Goal: Information Seeking & Learning: Learn about a topic

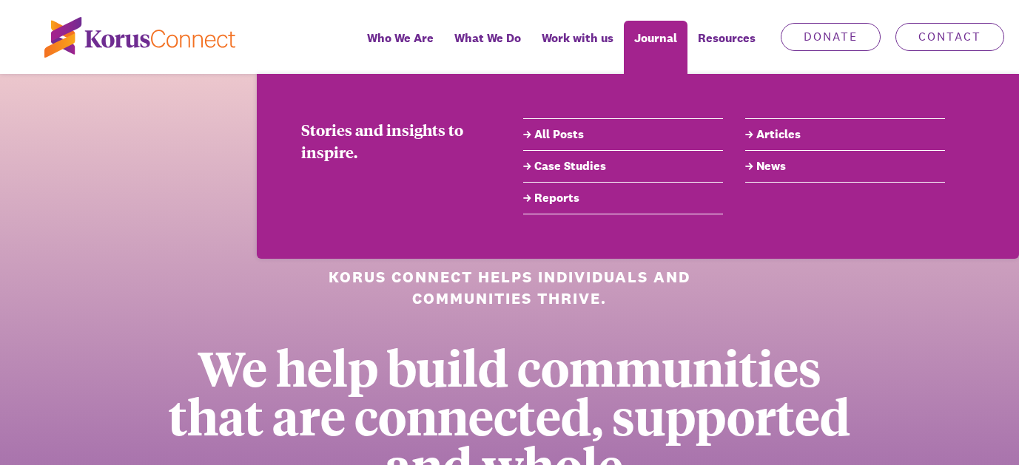
click at [566, 132] on link "All Posts" at bounding box center [623, 135] width 200 height 18
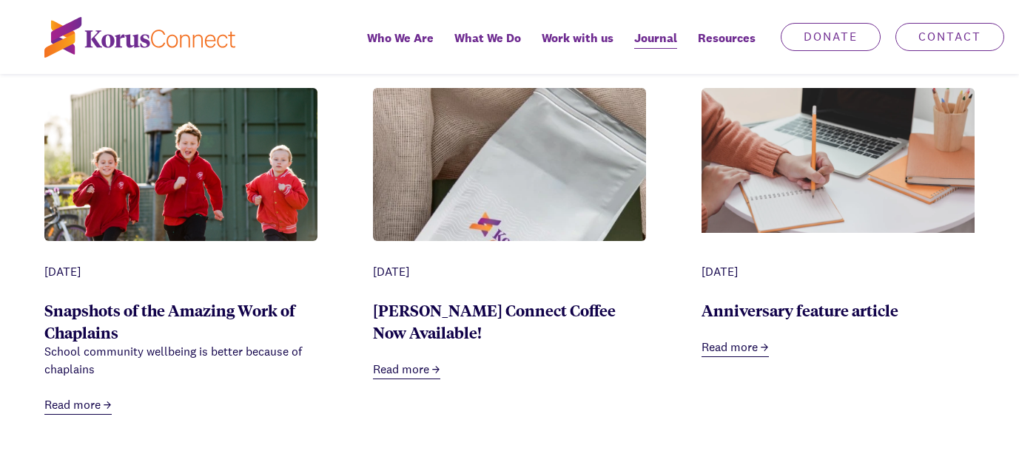
scroll to position [666, 0]
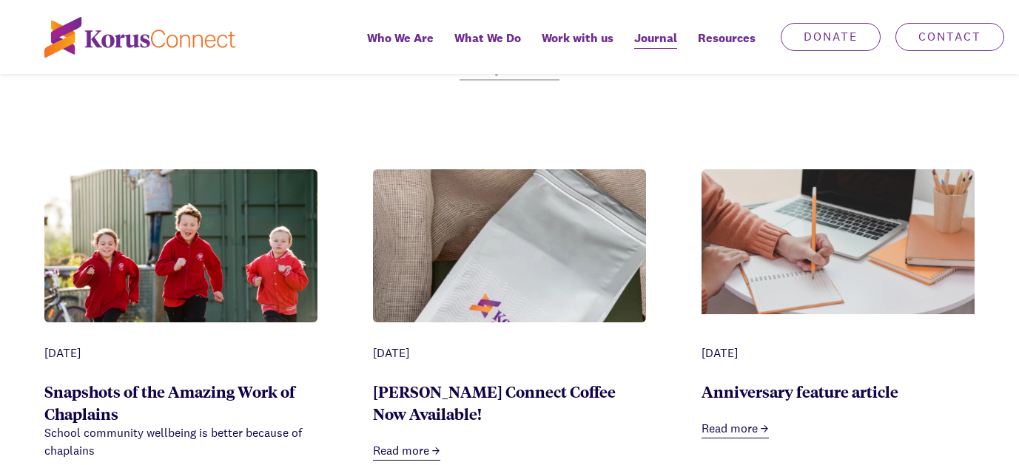
click at [153, 245] on img at bounding box center [180, 259] width 273 height 181
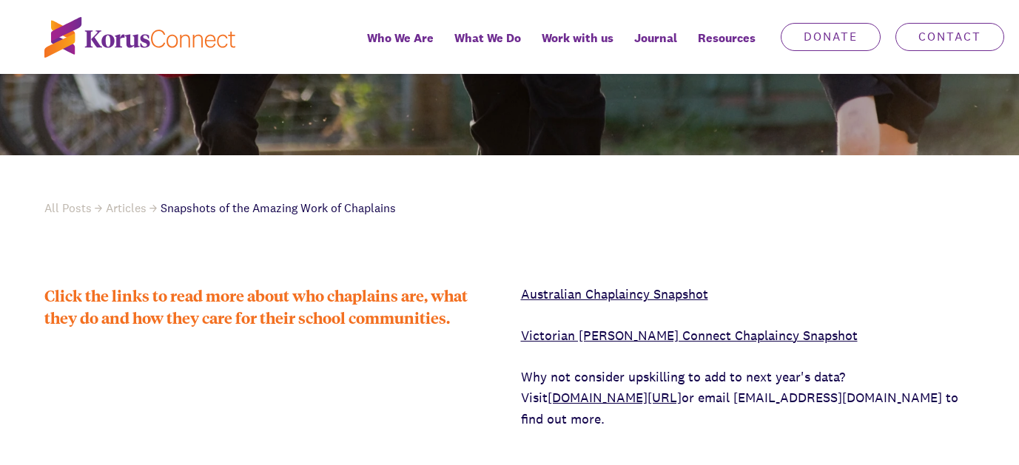
scroll to position [518, 0]
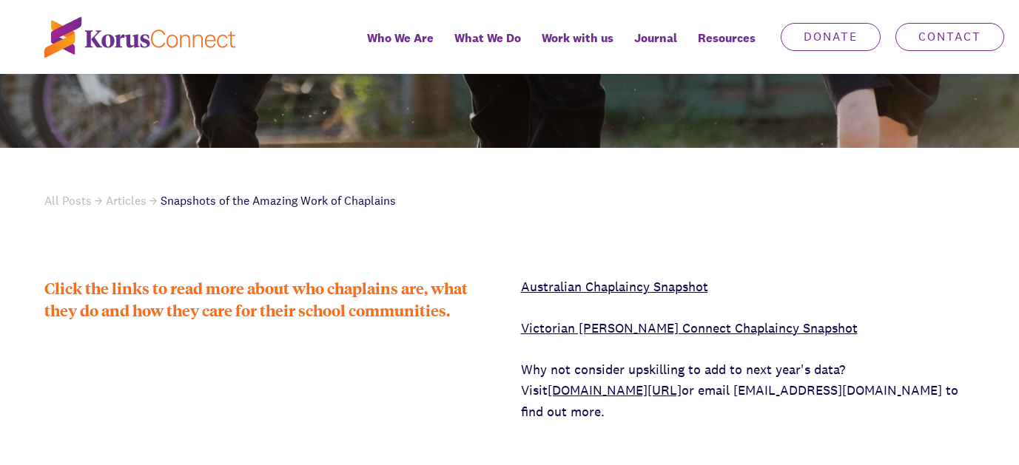
click at [562, 286] on link "Australian Chaplaincy Snapshot" at bounding box center [614, 286] width 187 height 17
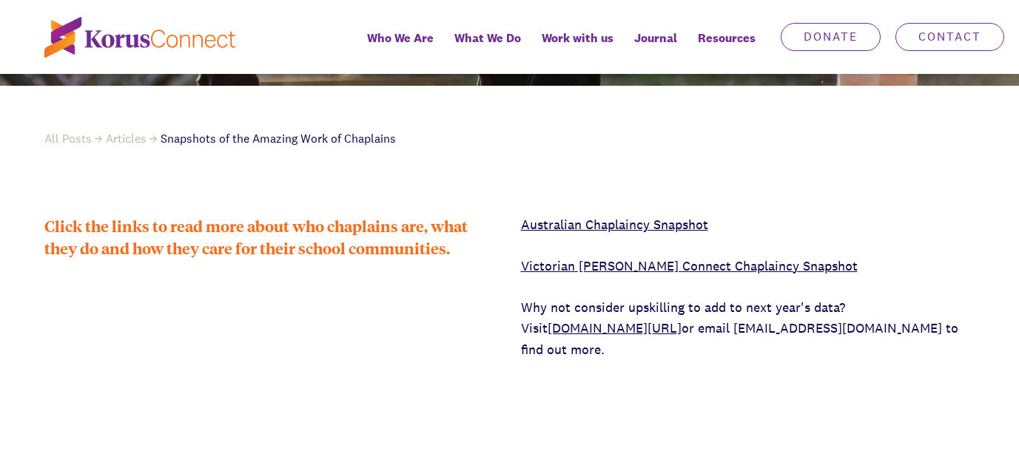
scroll to position [666, 0]
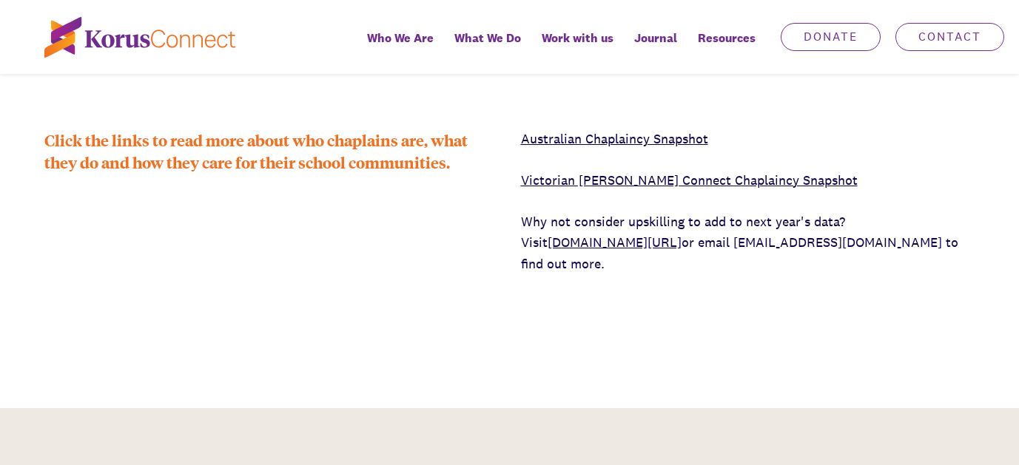
click at [554, 181] on link "Victorian [PERSON_NAME] Connect Chaplaincy Snapshot" at bounding box center [689, 180] width 337 height 17
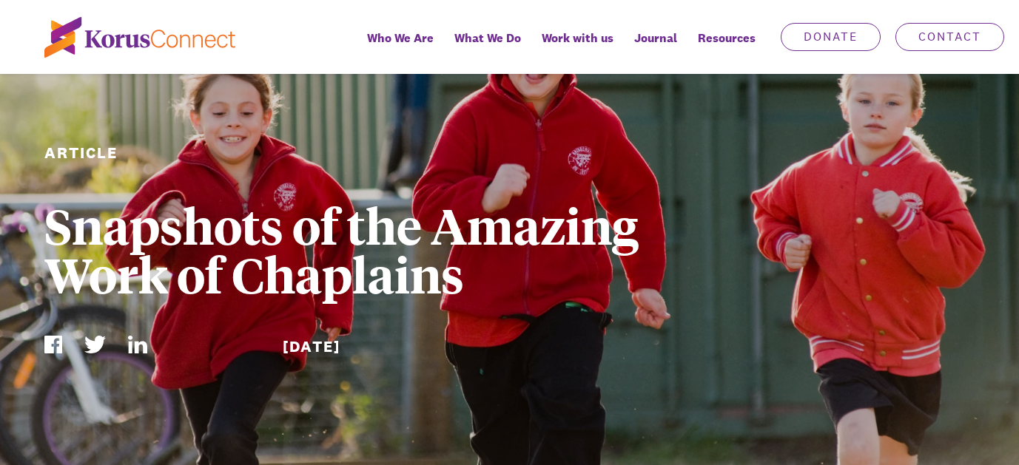
scroll to position [0, 0]
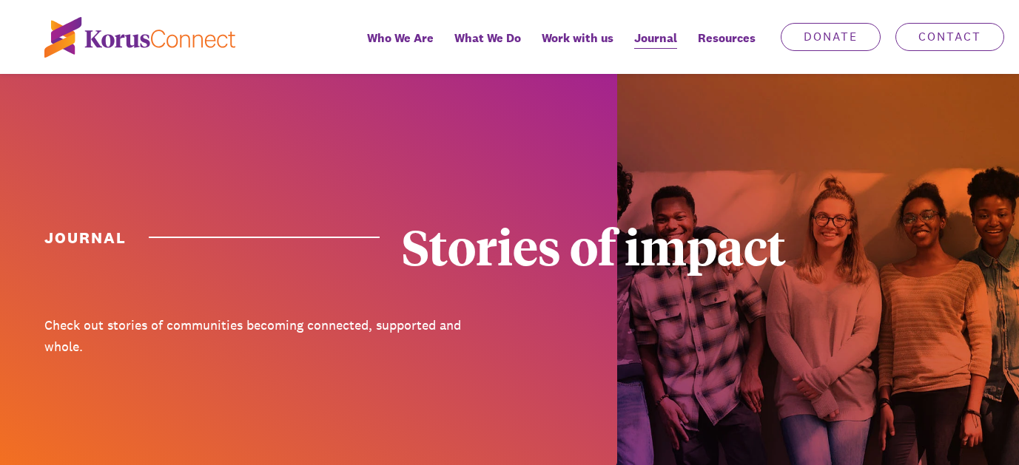
scroll to position [666, 0]
